Goal: Check status: Check status

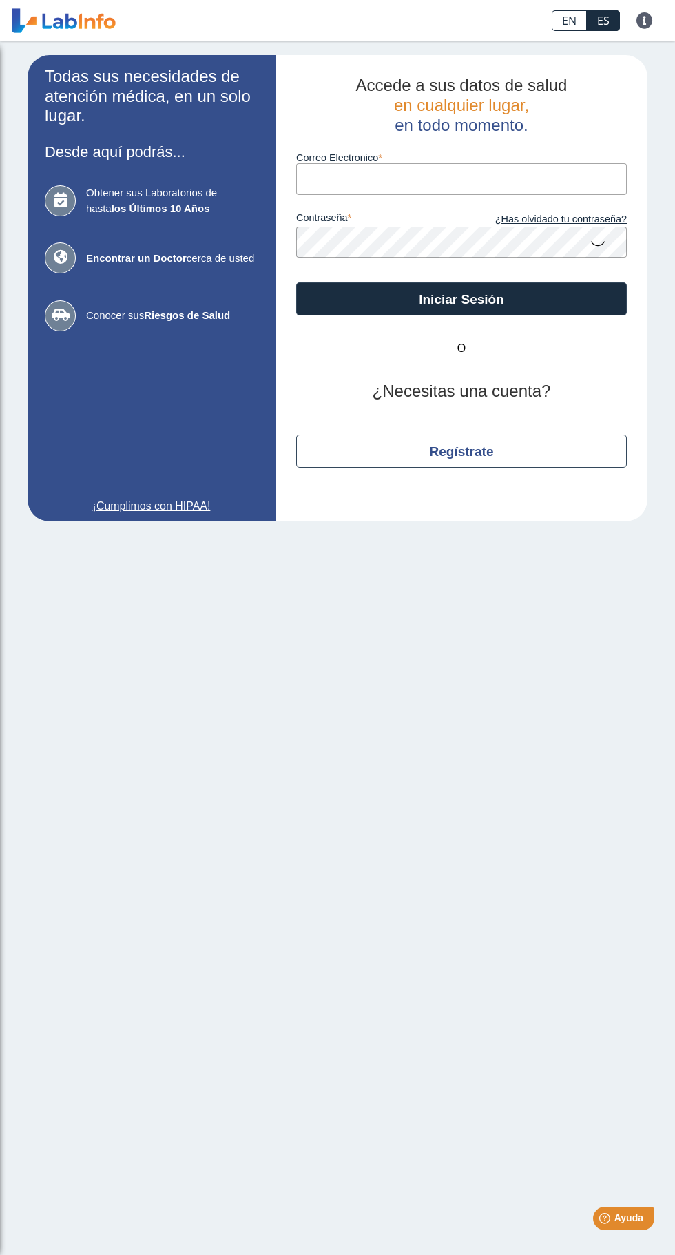
click at [525, 183] on input "Correo Electronico" at bounding box center [461, 178] width 331 height 31
type input "[EMAIL_ADDRESS][DOMAIN_NAME]"
click at [296, 282] on button "Iniciar Sesión" at bounding box center [461, 298] width 331 height 33
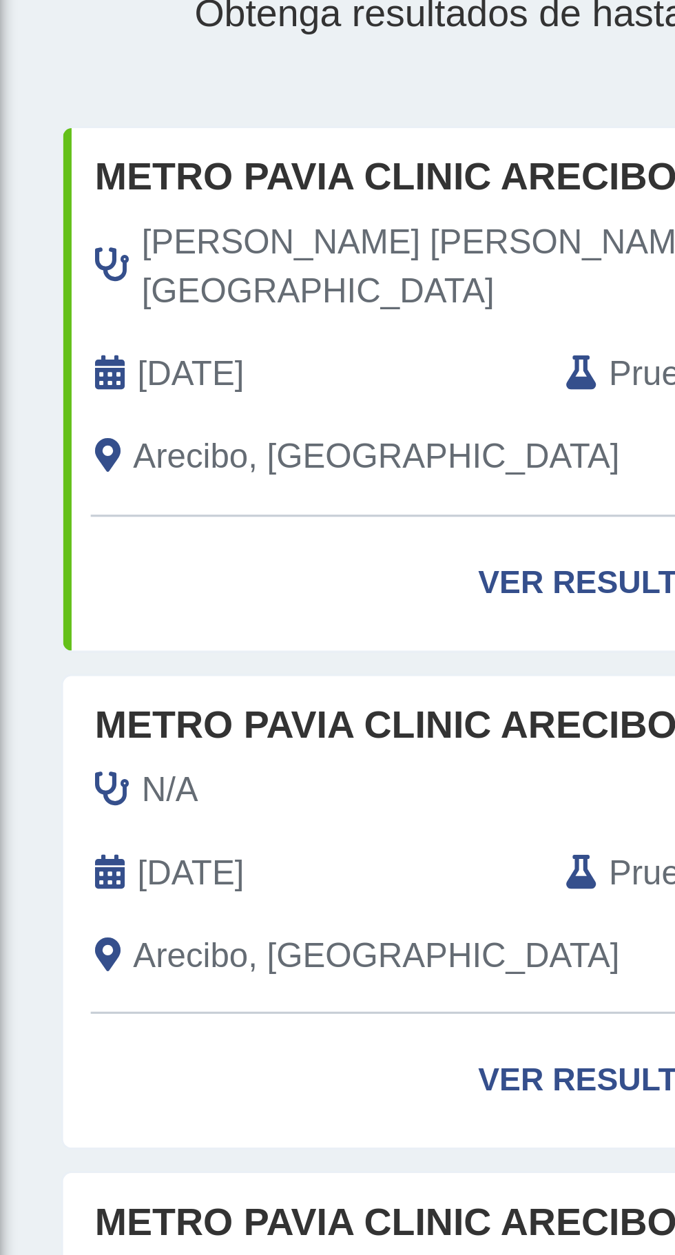
click at [207, 220] on span "Pruebas" at bounding box center [218, 228] width 41 height 17
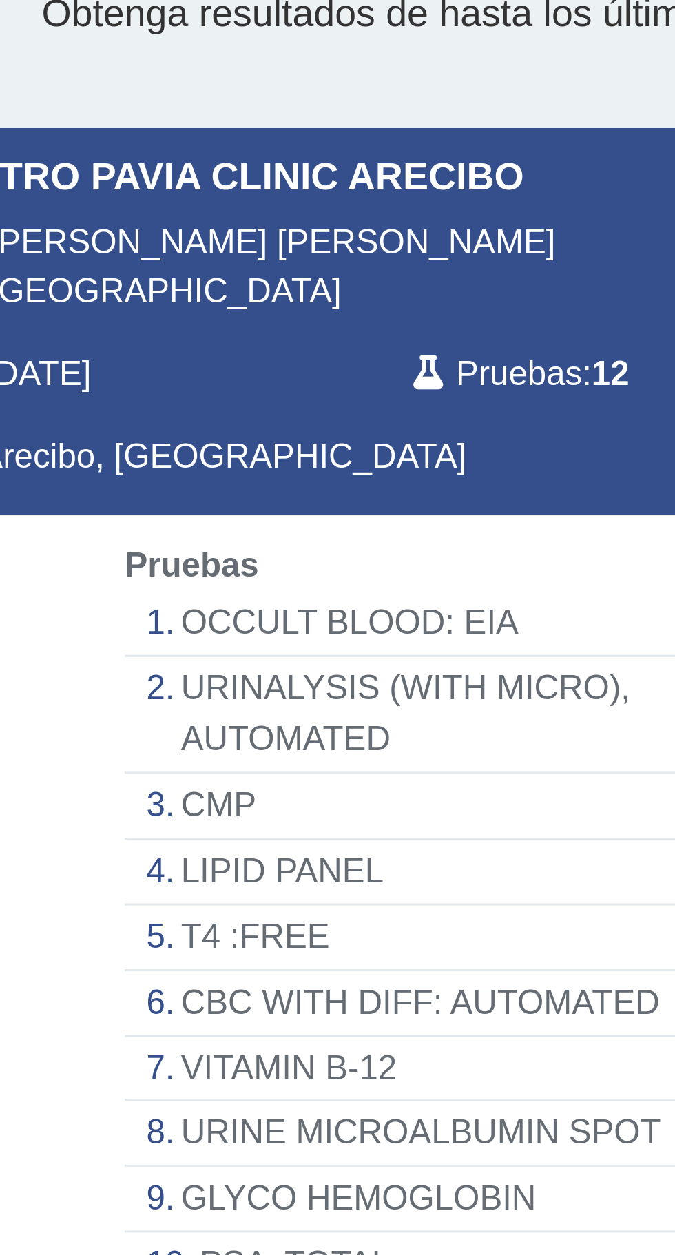
click at [193, 299] on li "OCCULT BLOOD: EIA" at bounding box center [199, 309] width 217 height 21
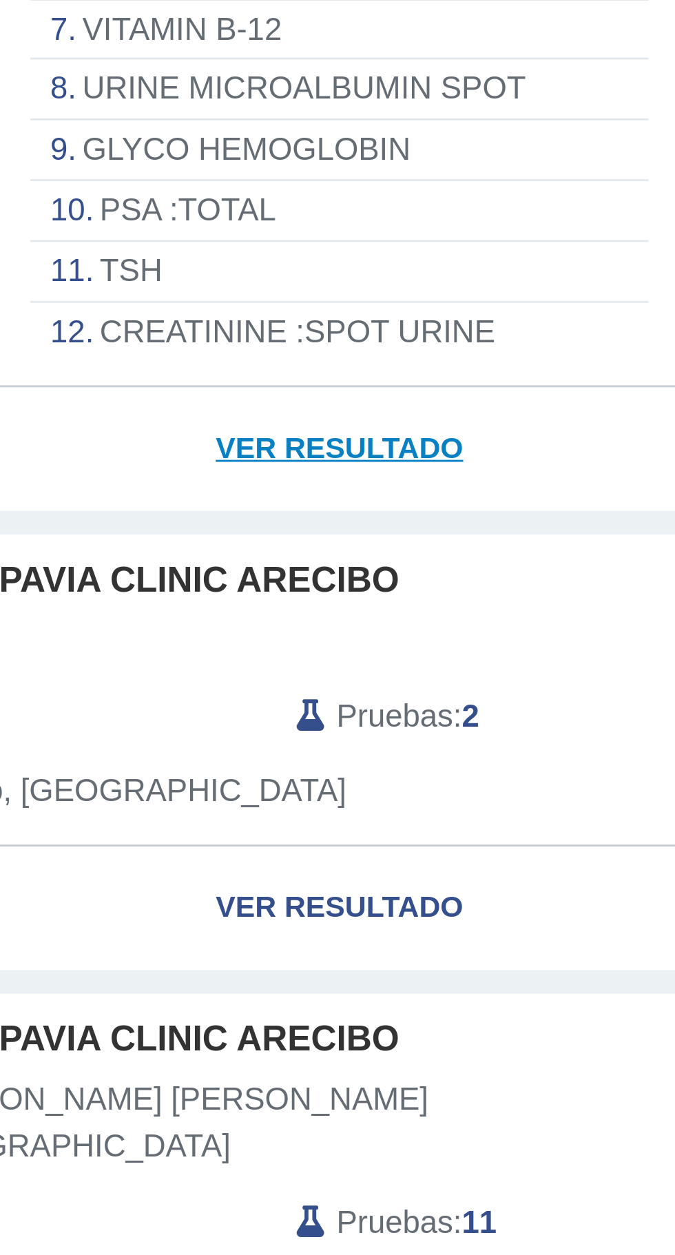
click at [207, 397] on link "Ver Resultado" at bounding box center [199, 412] width 356 height 43
click at [215, 401] on link "Ver Resultado" at bounding box center [199, 412] width 356 height 43
click at [219, 397] on link "Ver Resultado" at bounding box center [199, 412] width 356 height 43
click at [214, 396] on link "Ver Resultado" at bounding box center [199, 412] width 356 height 43
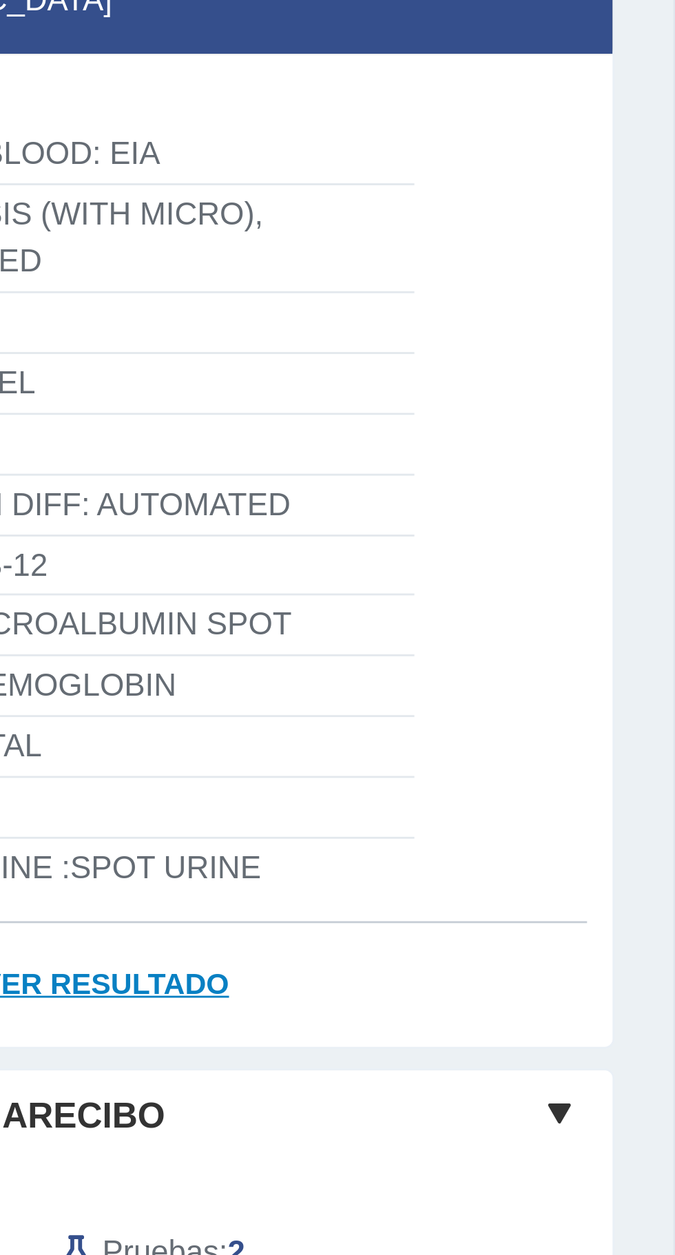
click at [231, 581] on link "Ver Resultado" at bounding box center [199, 600] width 356 height 43
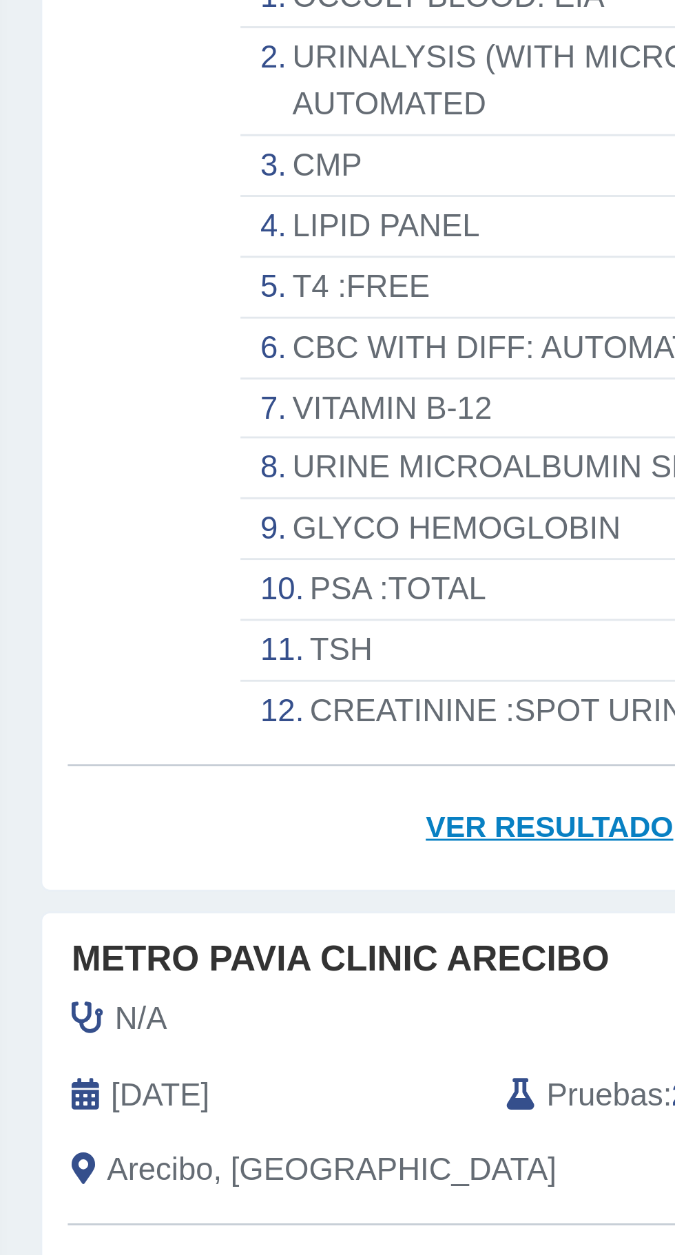
scroll to position [56, 0]
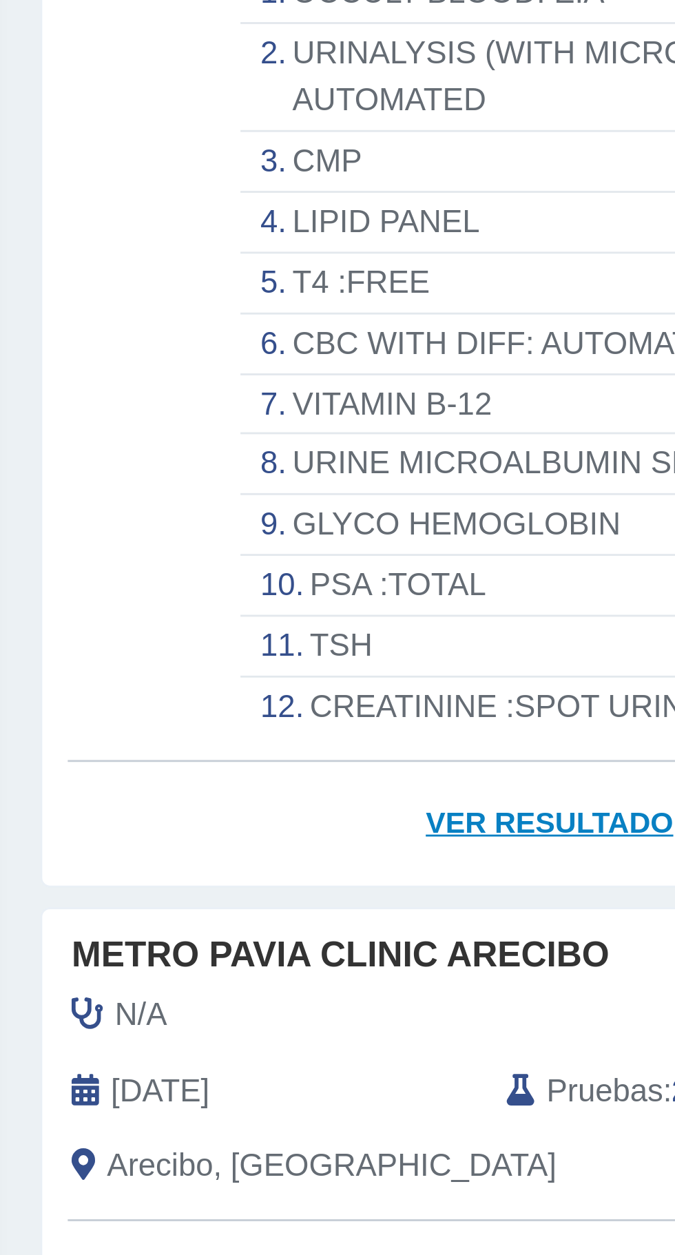
click at [207, 526] on link "Ver Resultado" at bounding box center [199, 544] width 356 height 43
click at [201, 527] on link "Ver Resultado" at bounding box center [199, 544] width 356 height 43
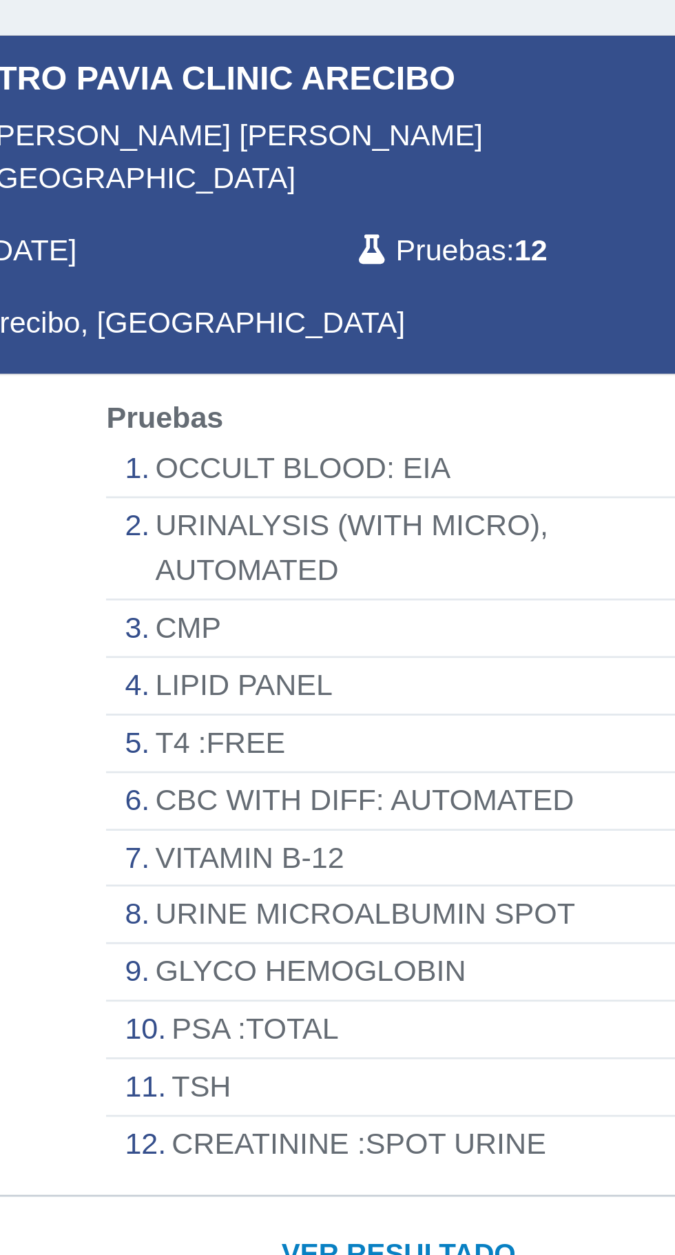
scroll to position [0, 0]
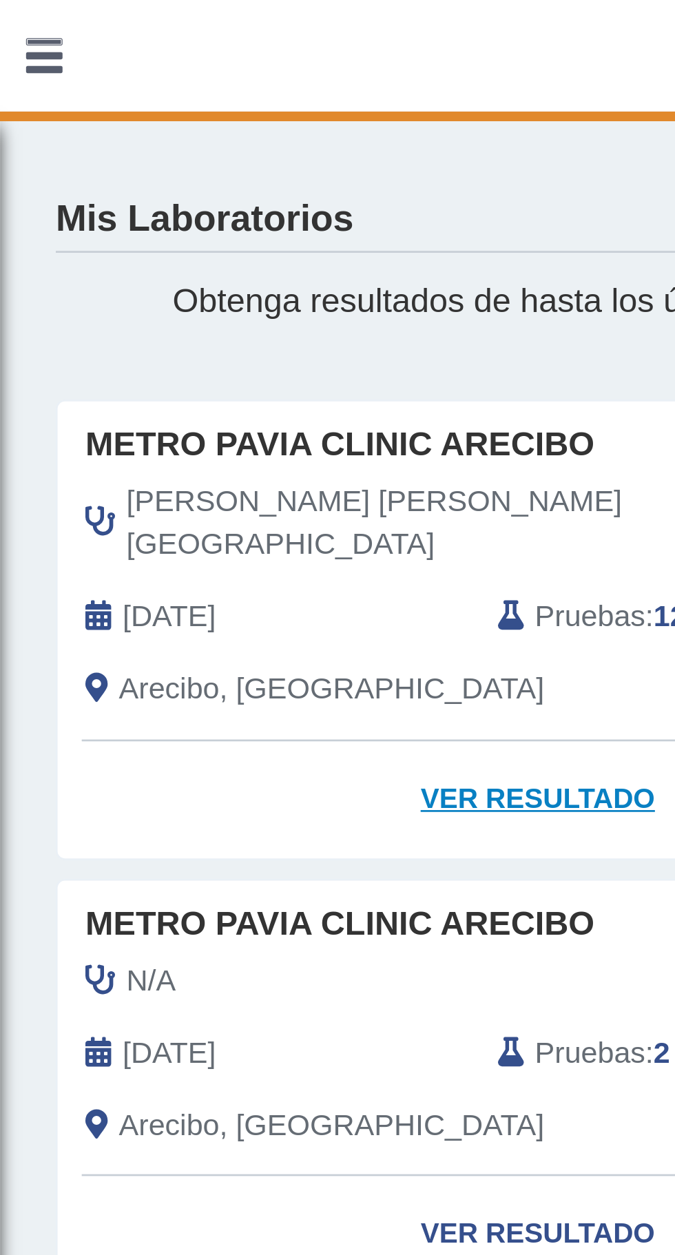
click at [214, 278] on link "Ver Resultado" at bounding box center [199, 296] width 356 height 43
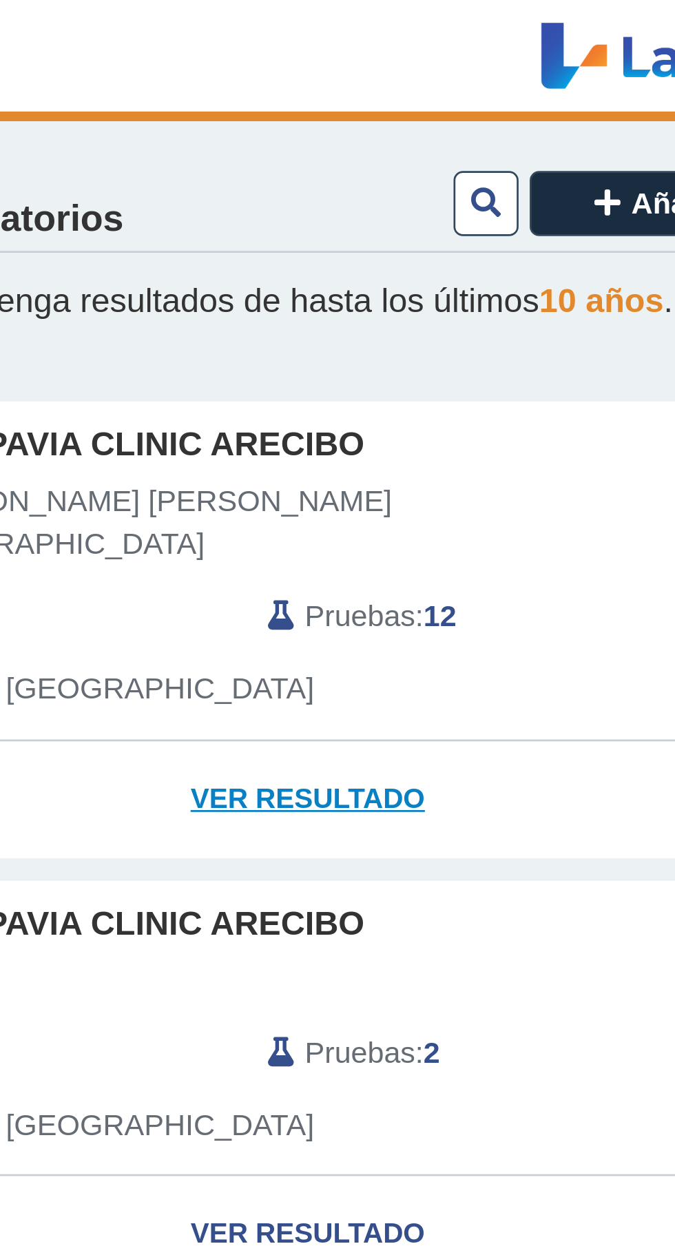
click at [215, 285] on link "Ver Resultado" at bounding box center [199, 296] width 356 height 43
click at [209, 282] on link "Ver Resultado" at bounding box center [199, 296] width 356 height 43
click at [252, 202] on div "[PERSON_NAME] [PERSON_NAME] [DATE] Pruebas : 12 Arecibo, [GEOGRAPHIC_DATA]" at bounding box center [174, 226] width 327 height 97
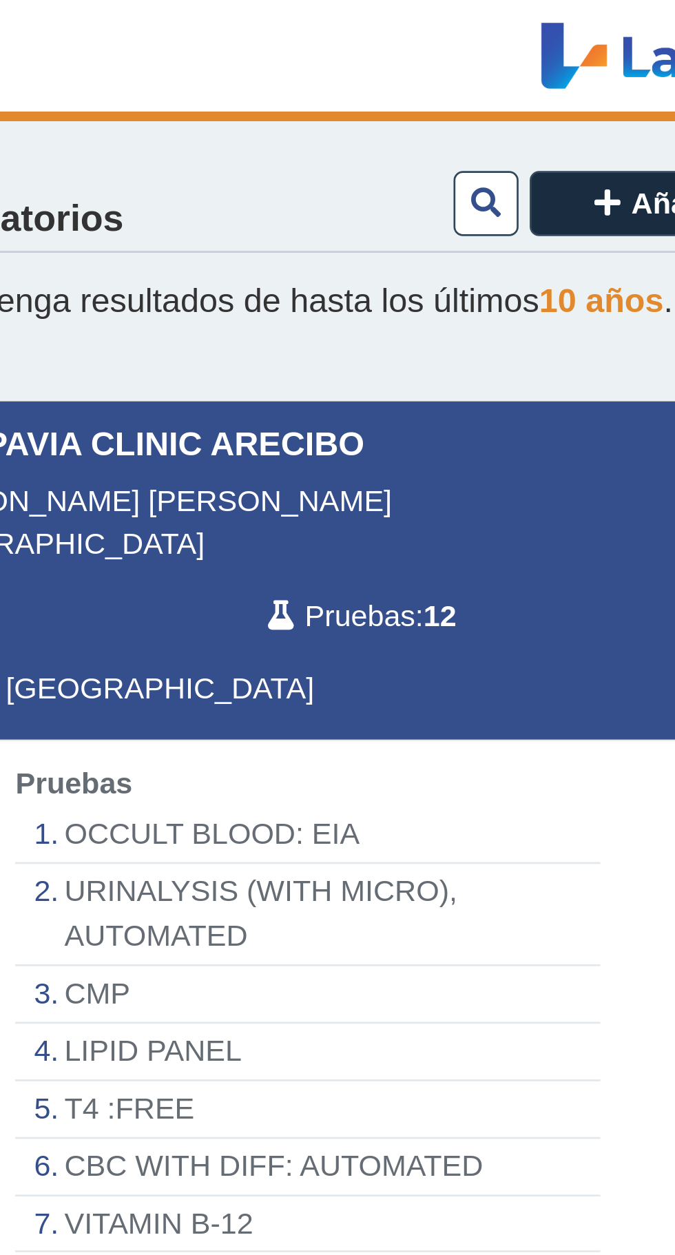
click at [216, 299] on li "OCCULT BLOOD: EIA" at bounding box center [199, 309] width 217 height 21
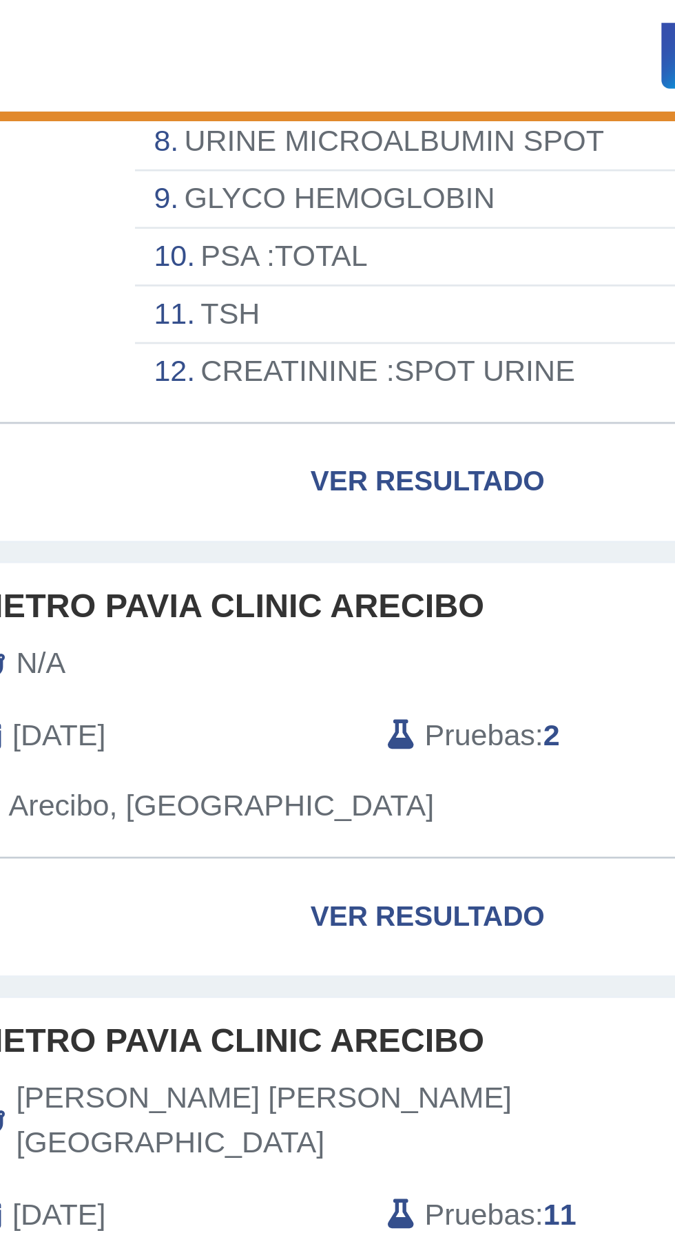
scroll to position [389, 0]
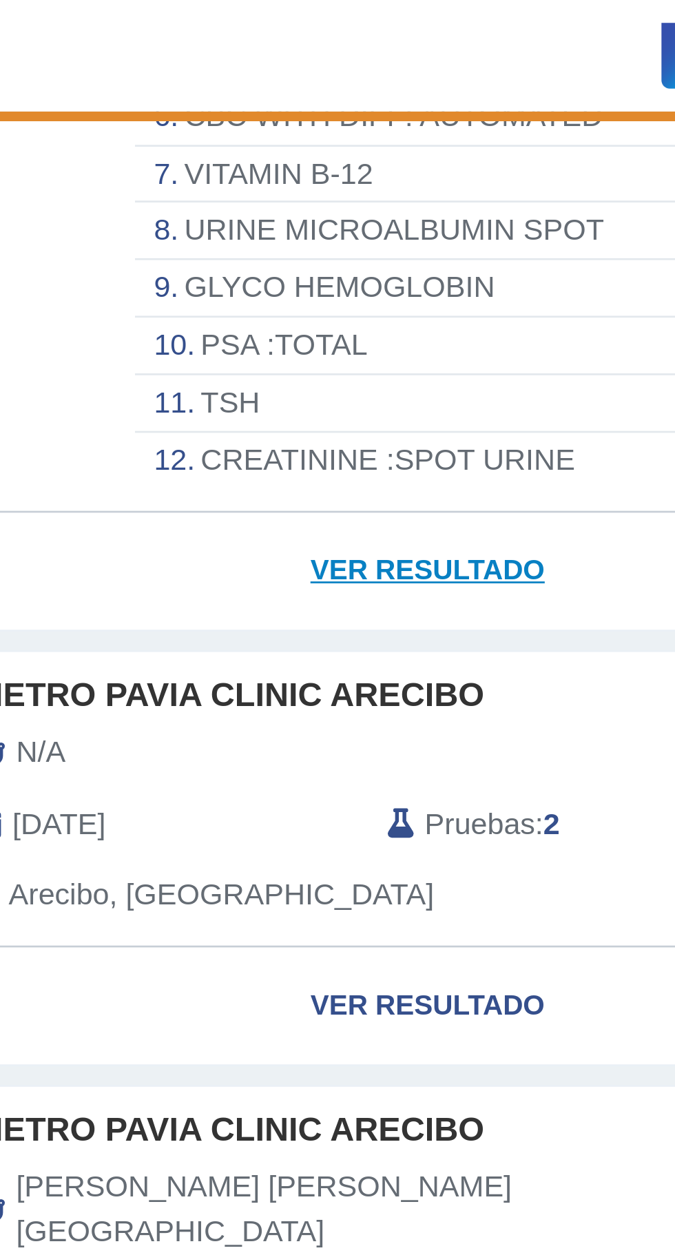
click at [214, 196] on link "Ver Resultado" at bounding box center [199, 211] width 356 height 43
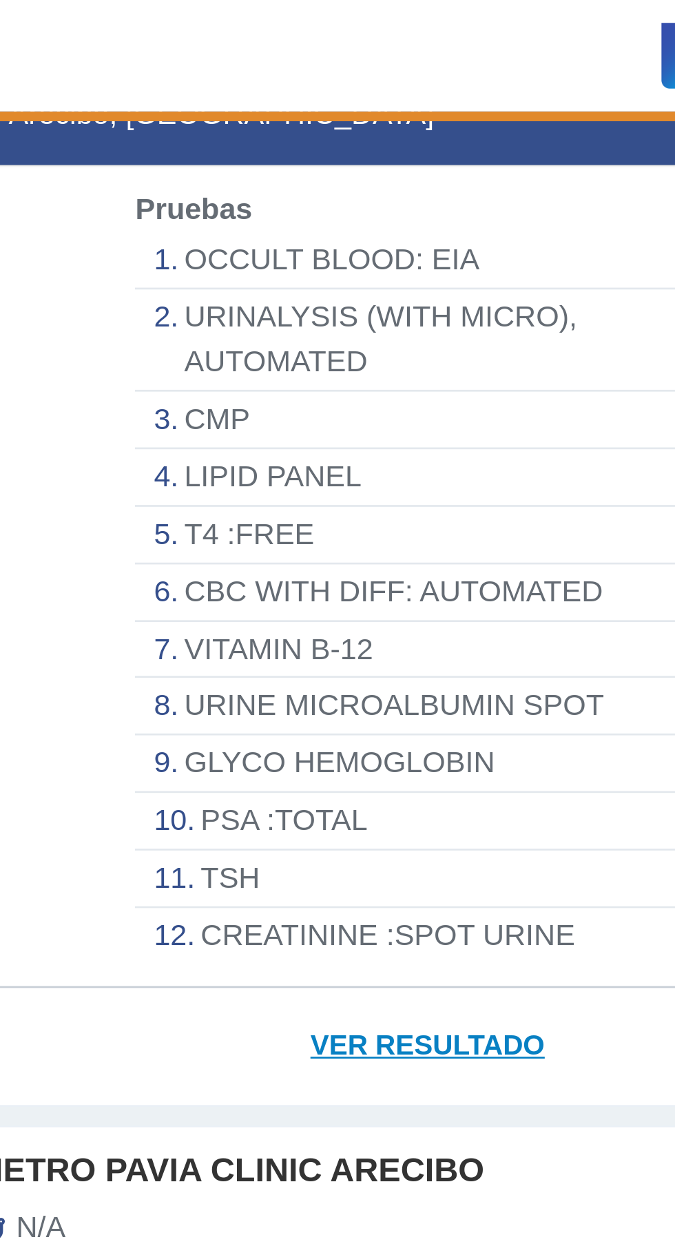
scroll to position [0, 0]
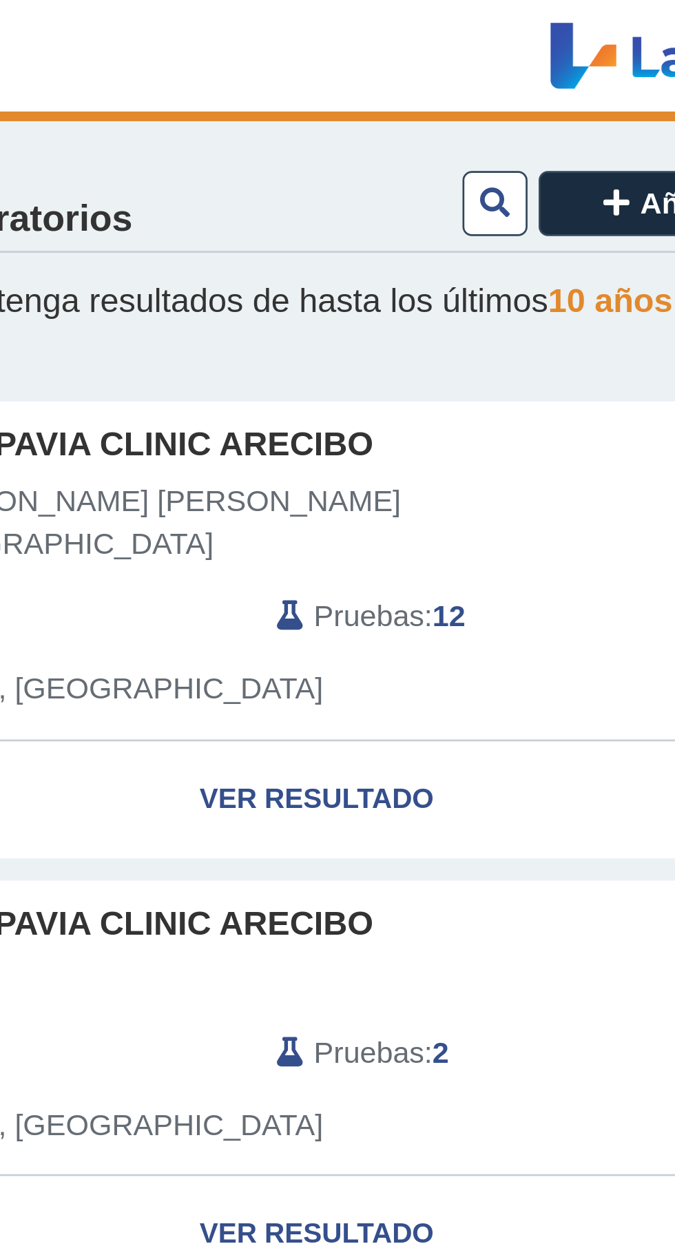
click at [243, 223] on div "[PERSON_NAME] [PERSON_NAME] [DATE] Pruebas : 12 Arecibo, [GEOGRAPHIC_DATA]" at bounding box center [174, 226] width 327 height 97
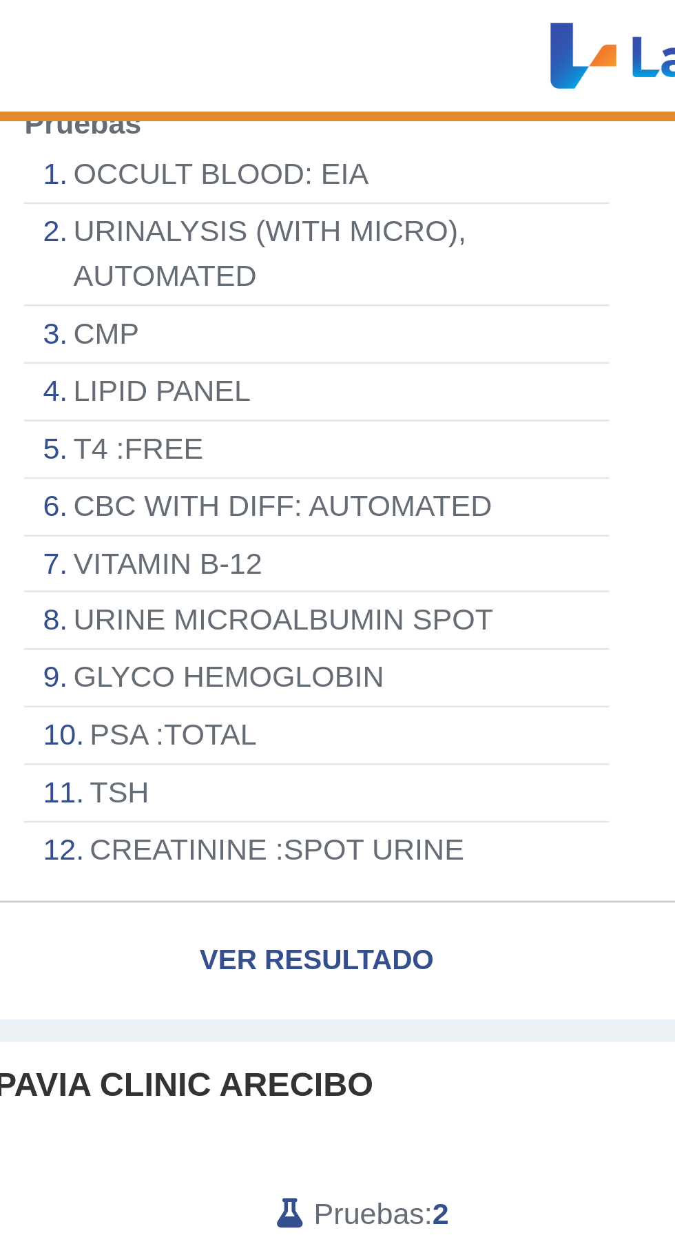
scroll to position [242, 0]
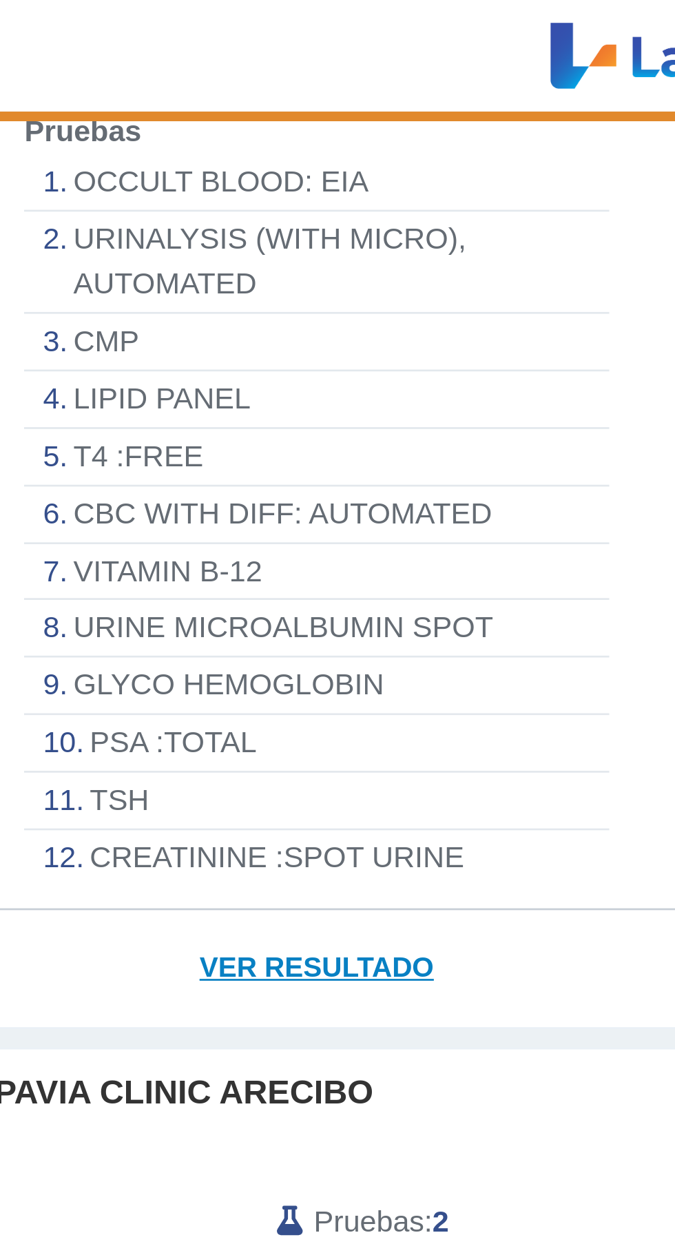
click at [213, 346] on link "Ver Resultado" at bounding box center [199, 359] width 356 height 43
click at [218, 344] on link "Ver Resultado" at bounding box center [199, 359] width 356 height 43
click at [216, 338] on link "Ver Resultado" at bounding box center [199, 359] width 356 height 43
click at [224, 347] on link "Ver Resultado" at bounding box center [199, 359] width 356 height 43
click at [218, 338] on link "Ver Resultado" at bounding box center [199, 359] width 356 height 43
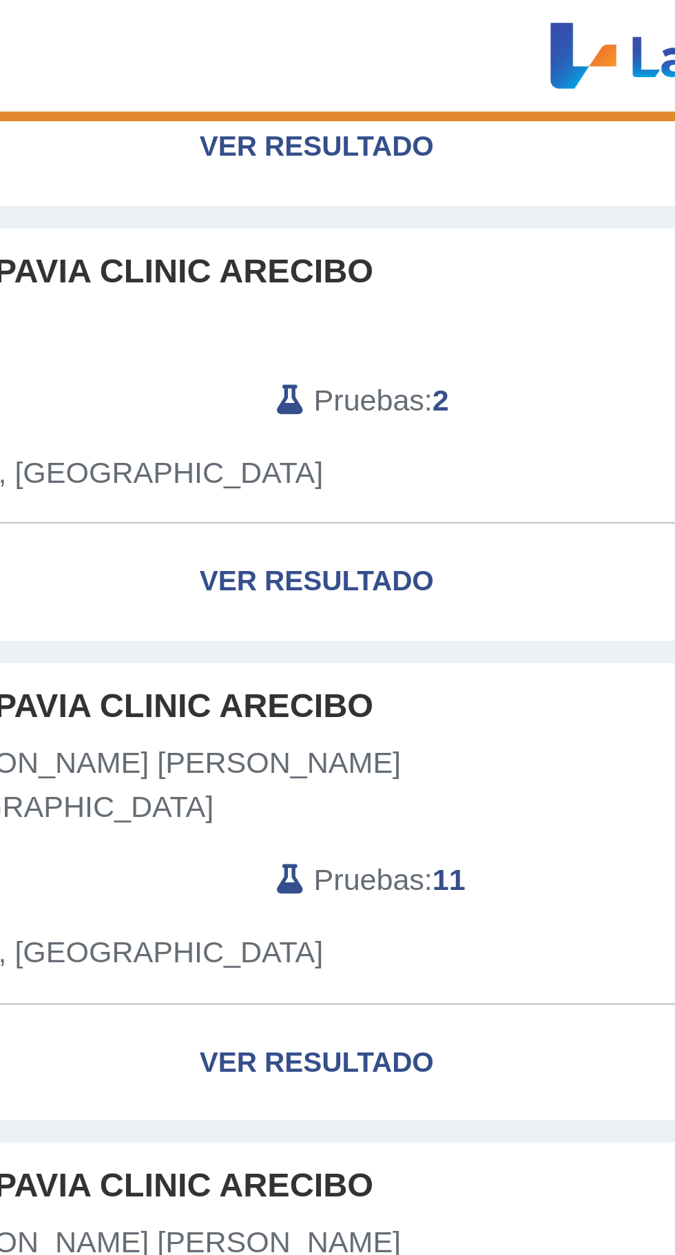
click at [209, 338] on div "[PERSON_NAME] [PERSON_NAME] [DATE] Pruebas : 11 Arecibo, [GEOGRAPHIC_DATA]" at bounding box center [174, 323] width 327 height 97
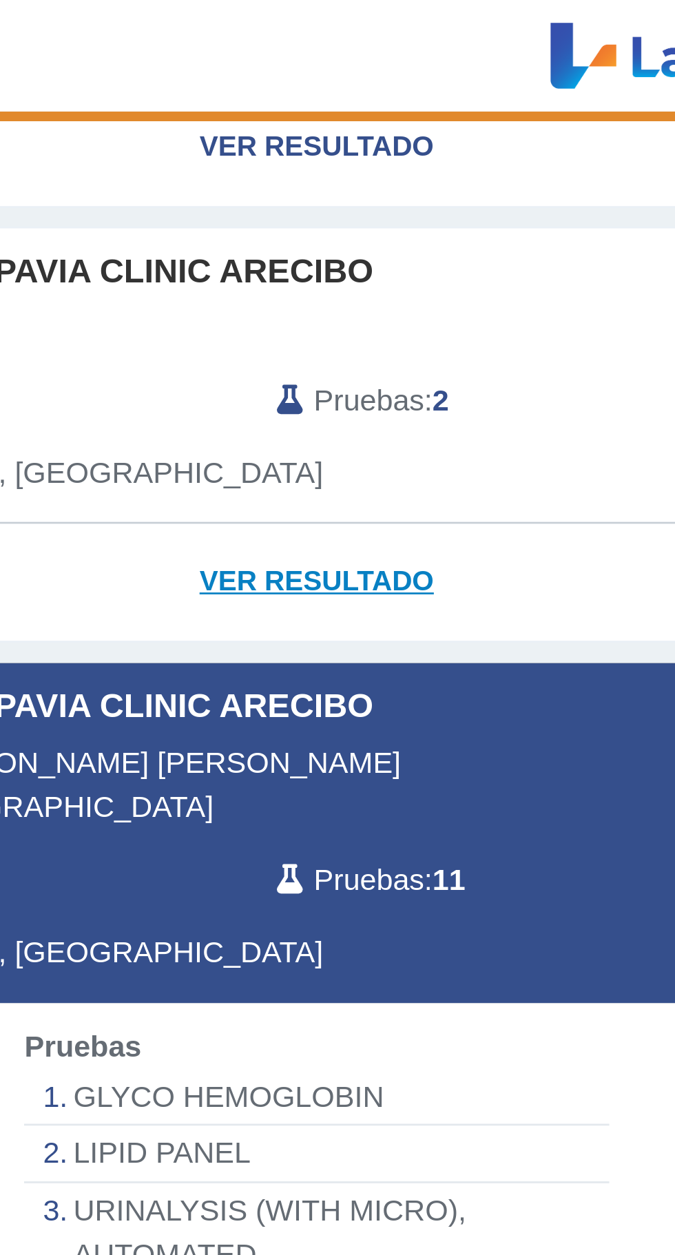
click at [227, 211] on link "Ver Resultado" at bounding box center [199, 215] width 356 height 43
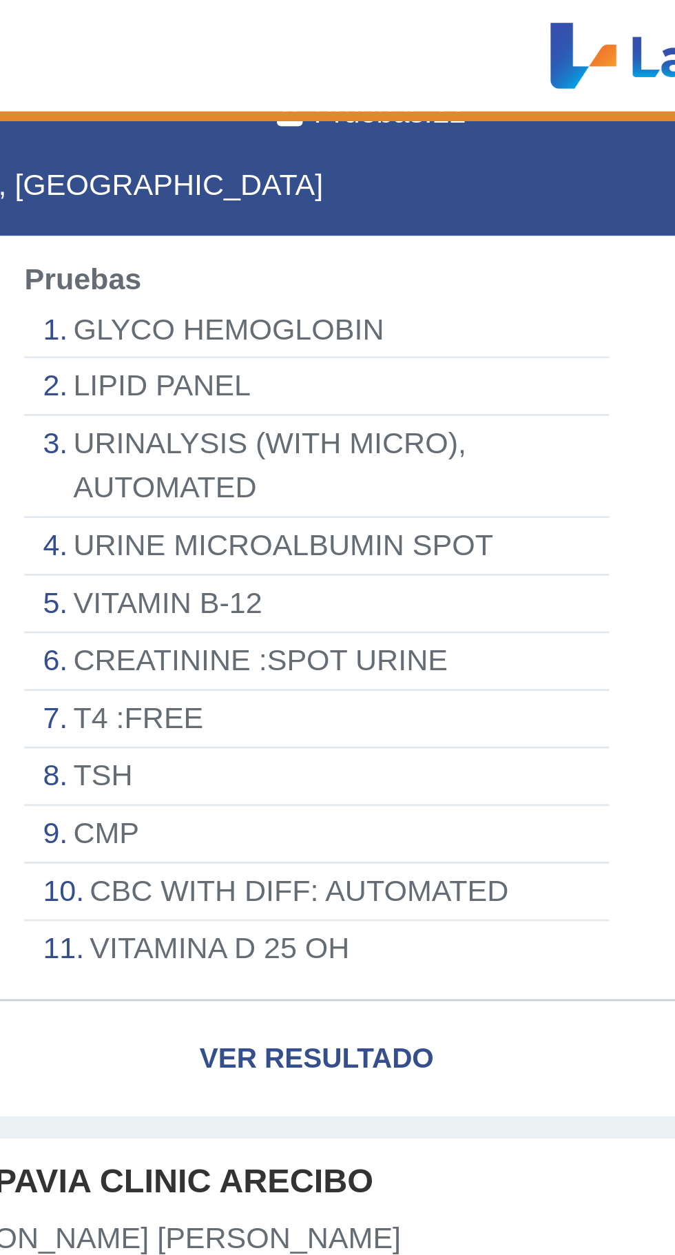
scroll to position [527, 0]
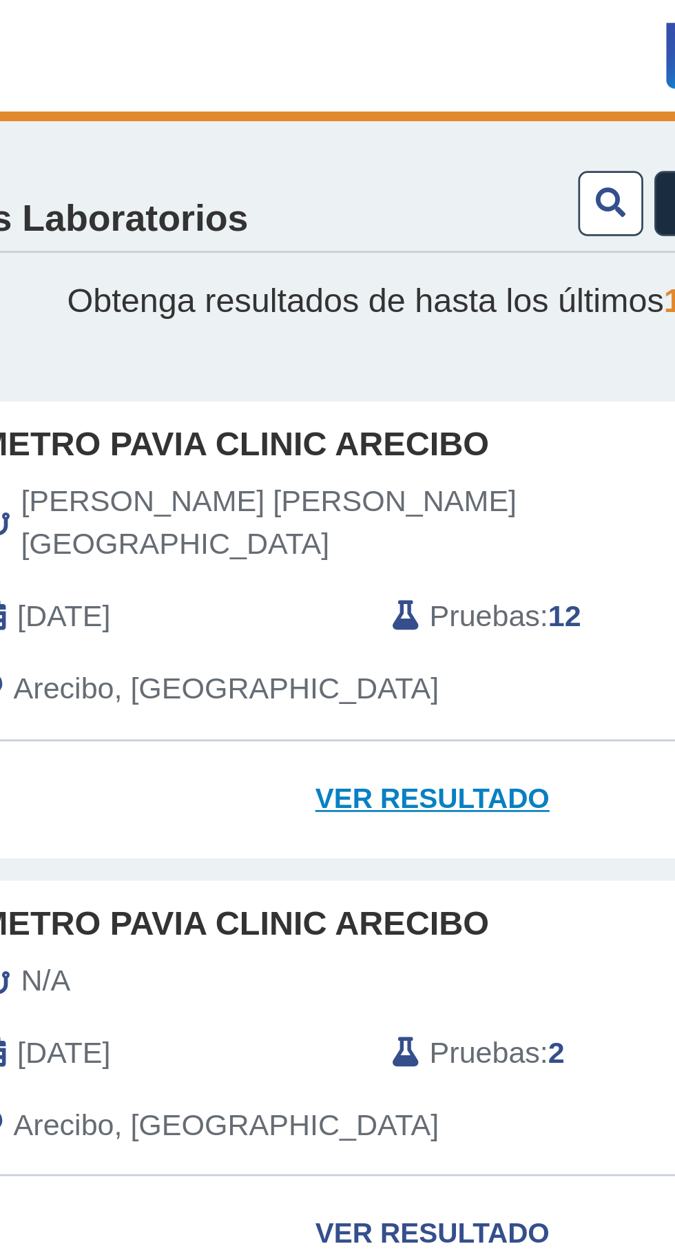
click at [208, 276] on link "Ver Resultado" at bounding box center [199, 296] width 356 height 43
click at [207, 281] on link "Ver Resultado" at bounding box center [199, 296] width 356 height 43
click at [203, 280] on link "Ver Resultado" at bounding box center [199, 296] width 356 height 43
